Goal: Task Accomplishment & Management: Complete application form

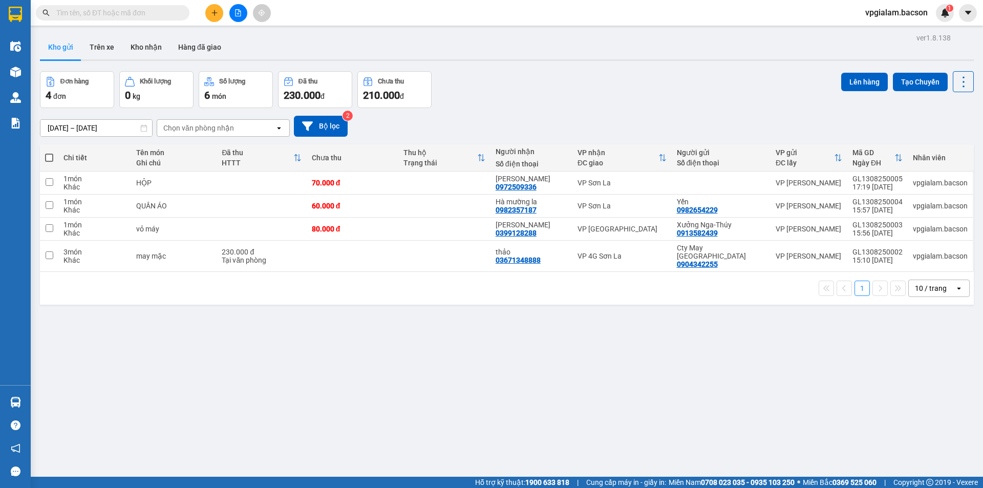
click at [0, 57] on div "Điều hành xe" at bounding box center [15, 46] width 31 height 26
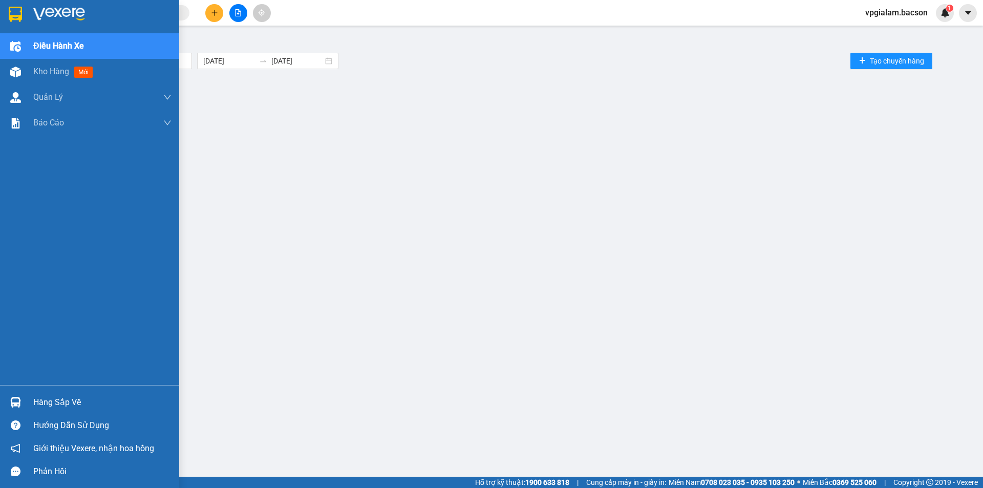
click at [14, 12] on img at bounding box center [15, 14] width 13 height 15
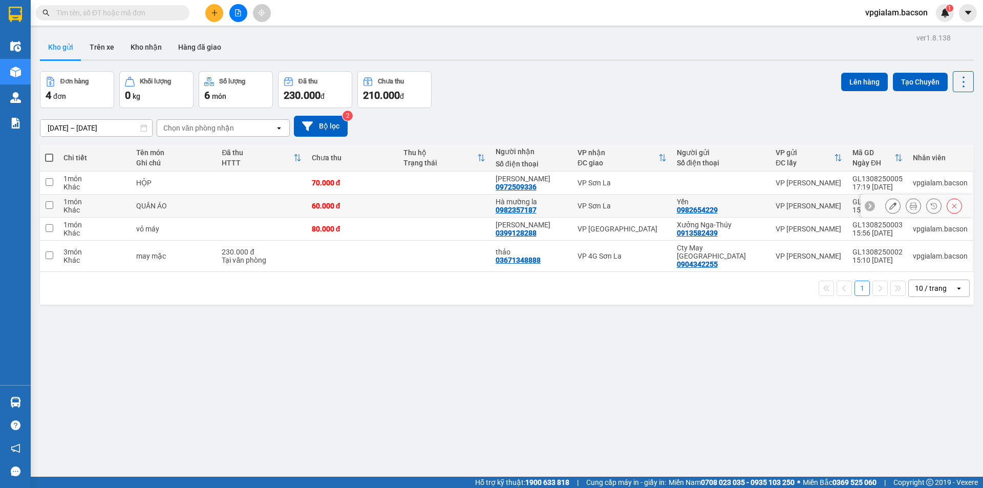
click at [886, 212] on button at bounding box center [893, 206] width 14 height 18
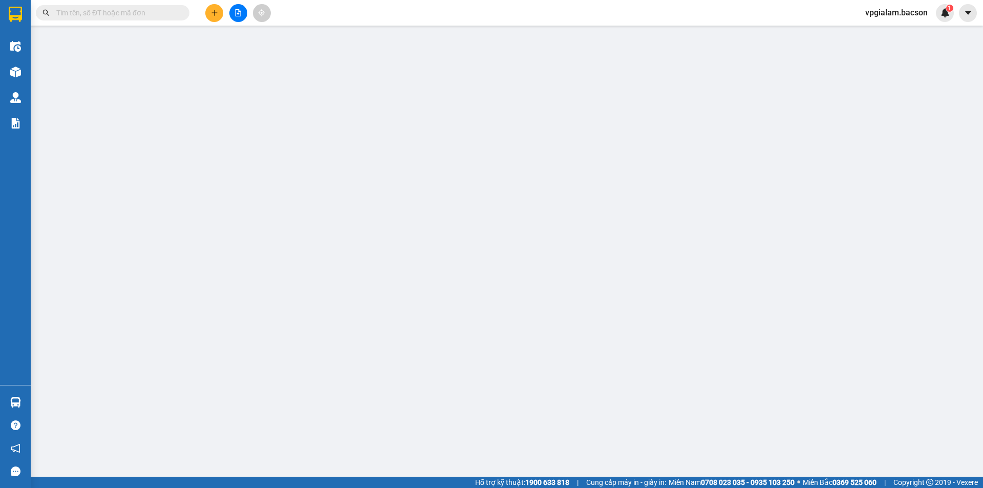
type input "0982654229"
type input "Yến"
type input "0982357187"
type input "Hà mường la"
type input "60.000"
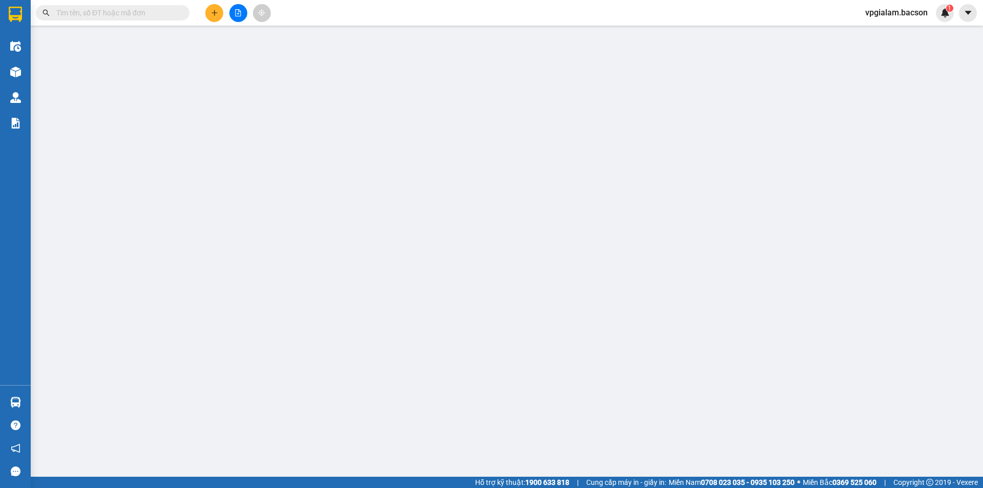
type input "60.000"
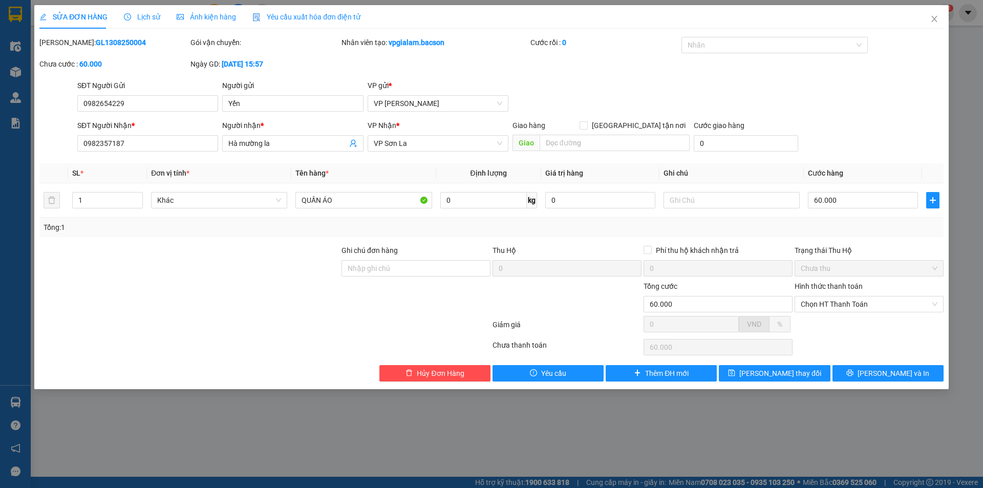
click at [458, 256] on div "Ghi chú đơn hàng" at bounding box center [416, 252] width 149 height 15
click at [437, 265] on input "Ghi chú đơn hàng" at bounding box center [416, 268] width 149 height 16
type input "Chuyển Tiếp lên Mường La"
click at [790, 373] on span "Lưu thay đổi" at bounding box center [781, 373] width 82 height 11
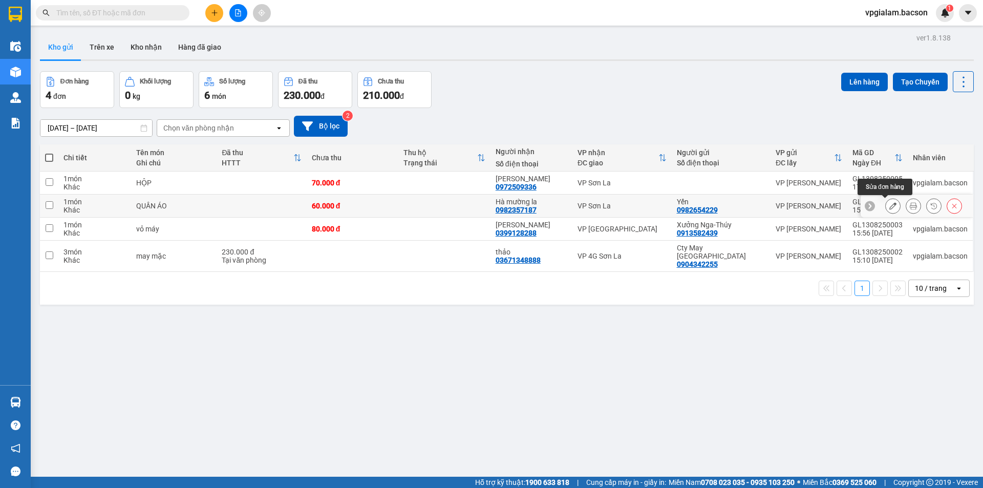
click at [886, 205] on button at bounding box center [893, 206] width 14 height 18
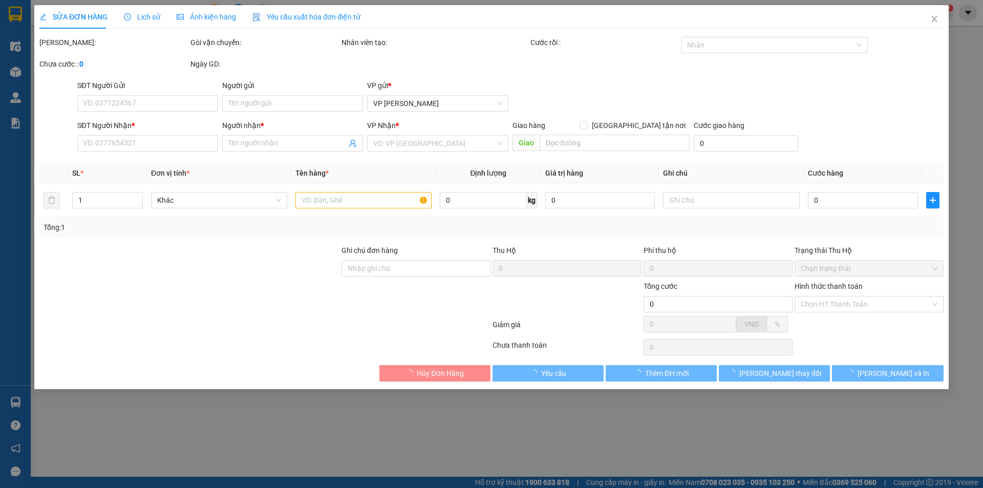
type input "0982654229"
type input "Yến"
type input "0982357187"
type input "Hà mường la"
type input "Chuyển Tiếp lên Mường La"
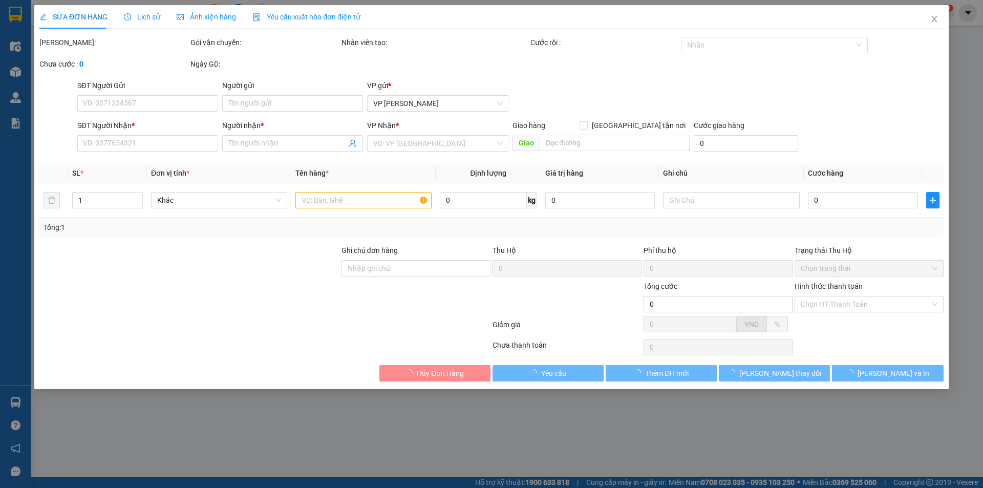
type input "60.000"
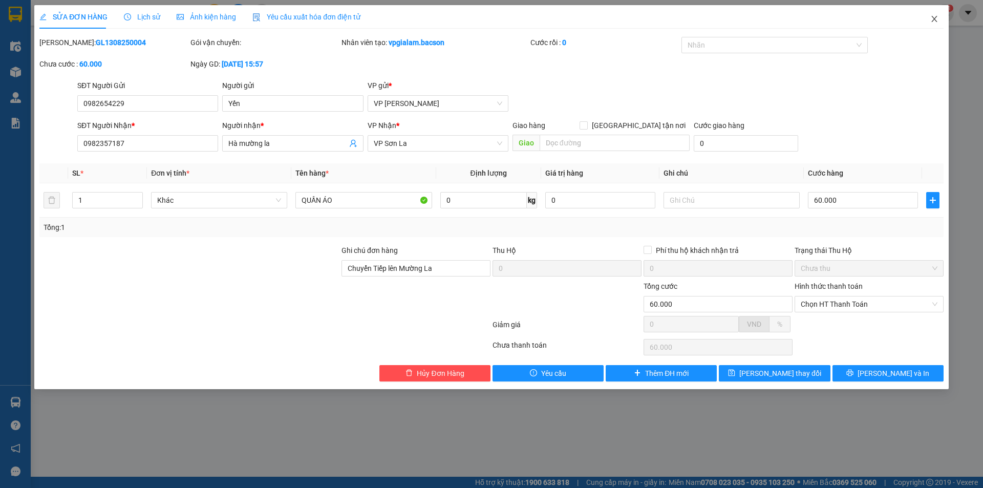
click at [930, 14] on span "Close" at bounding box center [934, 19] width 29 height 29
